Goal: Book appointment/travel/reservation

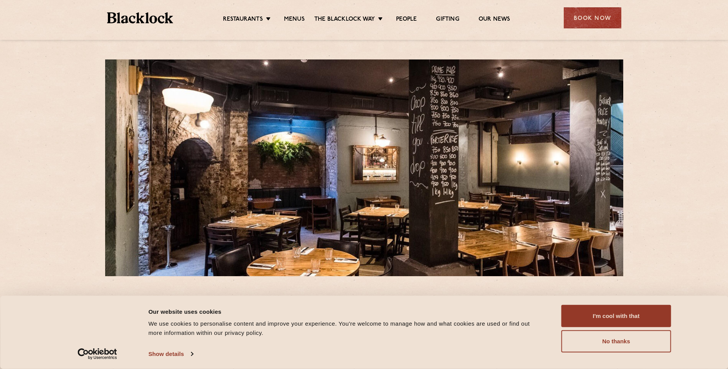
click at [299, 17] on link "Menus" at bounding box center [294, 20] width 21 height 8
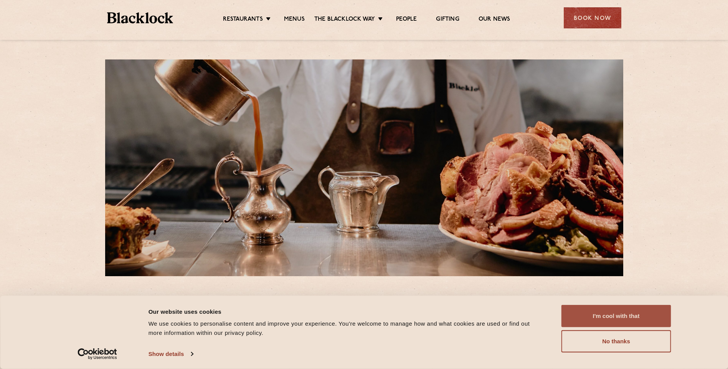
click at [607, 316] on button "I'm cool with that" at bounding box center [616, 316] width 110 height 22
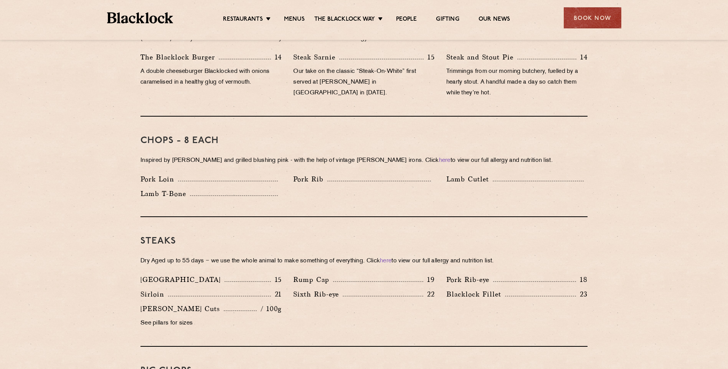
scroll to position [575, 0]
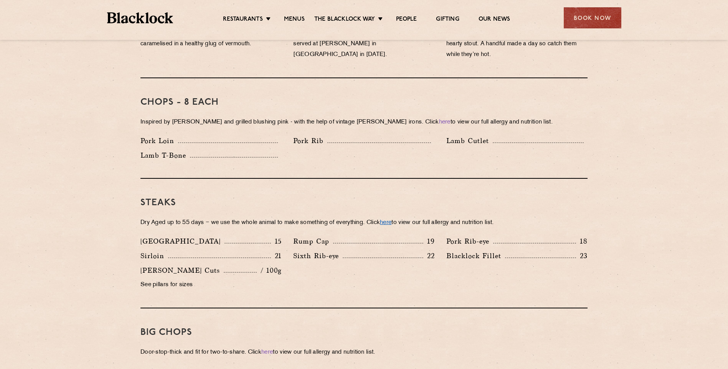
click at [391, 220] on link "here" at bounding box center [386, 223] width 12 height 6
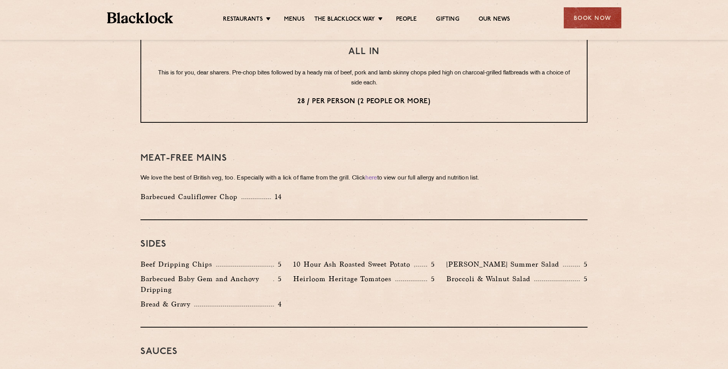
scroll to position [1151, 0]
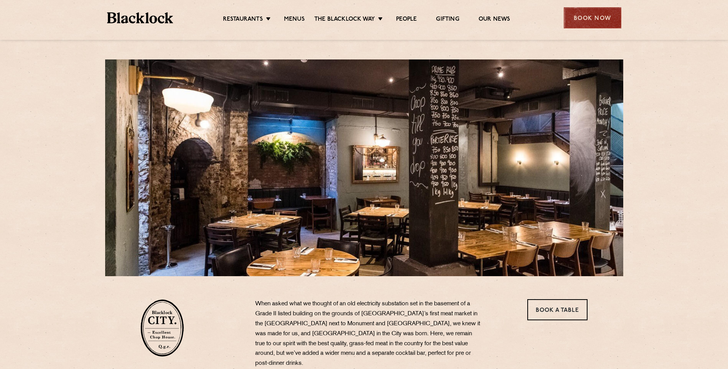
click at [590, 16] on div "Book Now" at bounding box center [592, 17] width 58 height 21
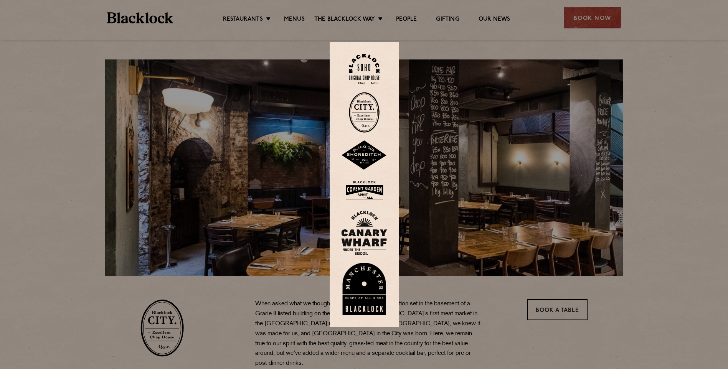
click at [370, 109] on img at bounding box center [364, 112] width 31 height 41
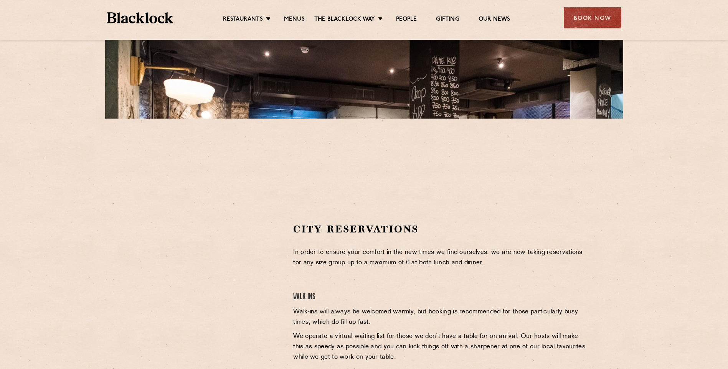
scroll to position [115, 0]
